Goal: Understand process/instructions

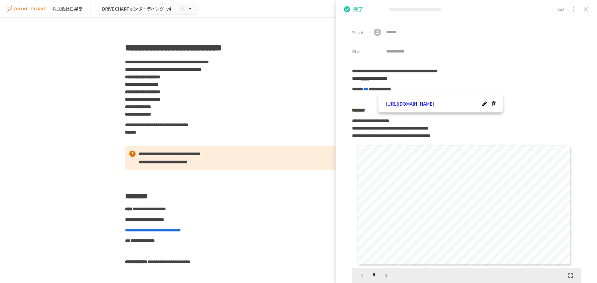
scroll to position [1971, 0]
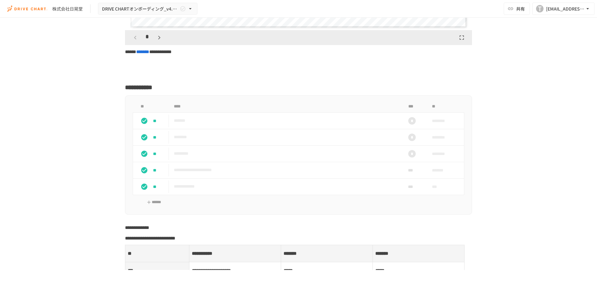
scroll to position [1835, 0]
click at [226, 174] on p "**********" at bounding box center [285, 170] width 223 height 8
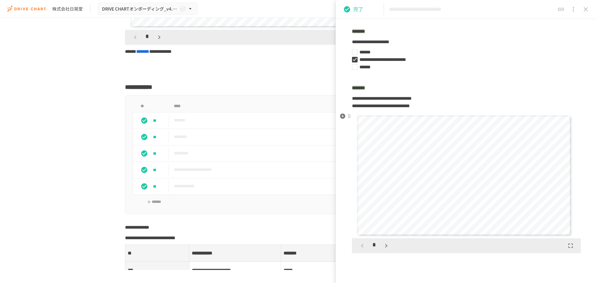
scroll to position [367, 0]
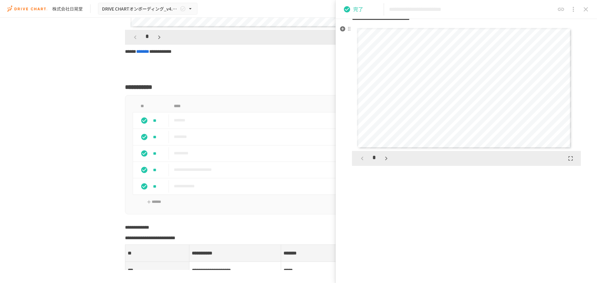
click at [383, 153] on div "*" at bounding box center [374, 158] width 35 height 11
click at [386, 160] on icon "button" at bounding box center [386, 159] width 2 height 4
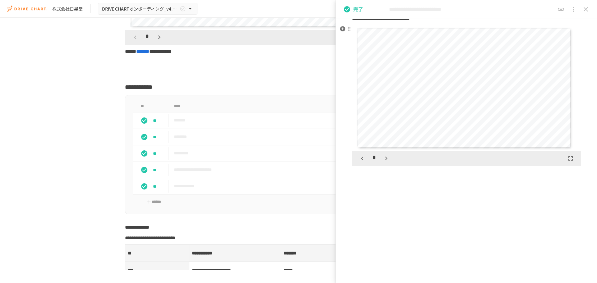
click at [386, 160] on icon "button" at bounding box center [386, 159] width 2 height 4
click at [387, 160] on icon "button" at bounding box center [385, 158] width 7 height 7
click at [365, 155] on icon "button" at bounding box center [362, 158] width 7 height 7
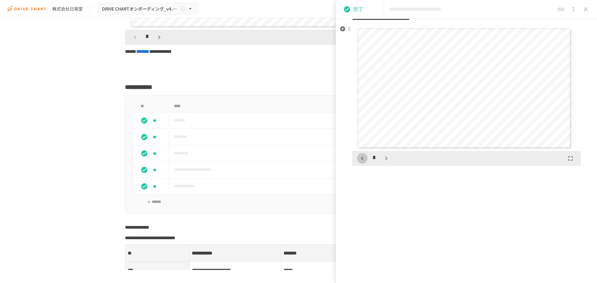
click at [365, 155] on icon "button" at bounding box center [362, 158] width 7 height 7
click at [387, 158] on icon "button" at bounding box center [385, 158] width 7 height 7
click at [358, 160] on button "button" at bounding box center [362, 158] width 11 height 11
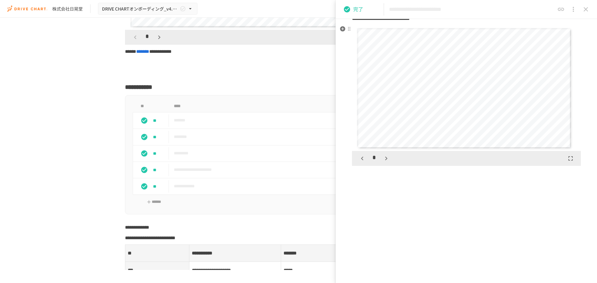
click at [358, 160] on button "button" at bounding box center [362, 158] width 11 height 11
click at [385, 160] on icon "button" at bounding box center [386, 159] width 2 height 4
